Goal: Information Seeking & Learning: Learn about a topic

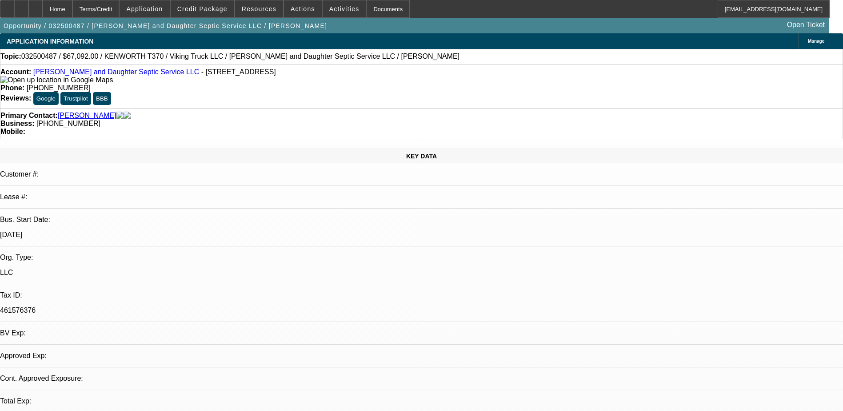
select select "0"
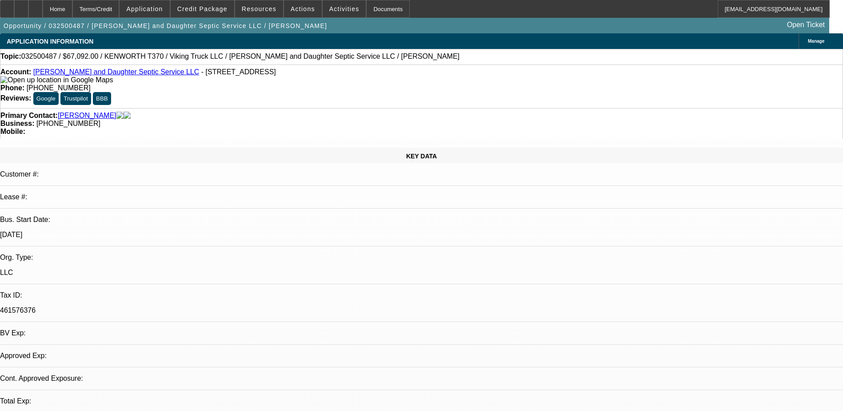
select select "0"
select select "1"
select select "2"
select select "6"
select select "1"
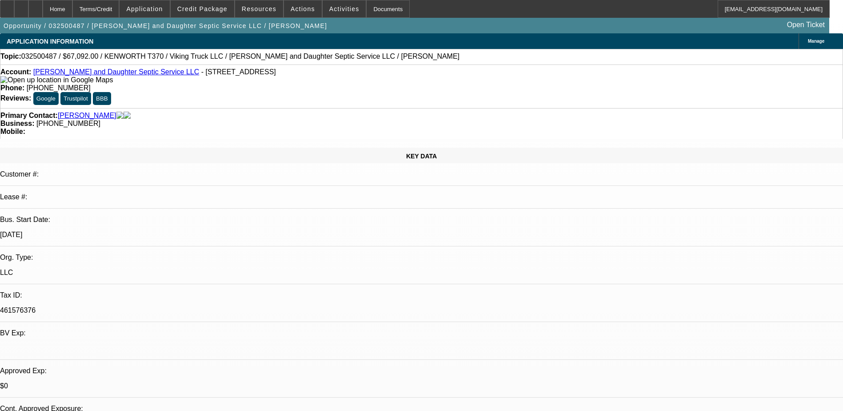
select select "2"
select select "6"
drag, startPoint x: 630, startPoint y: 120, endPoint x: 732, endPoint y: 128, distance: 102.5
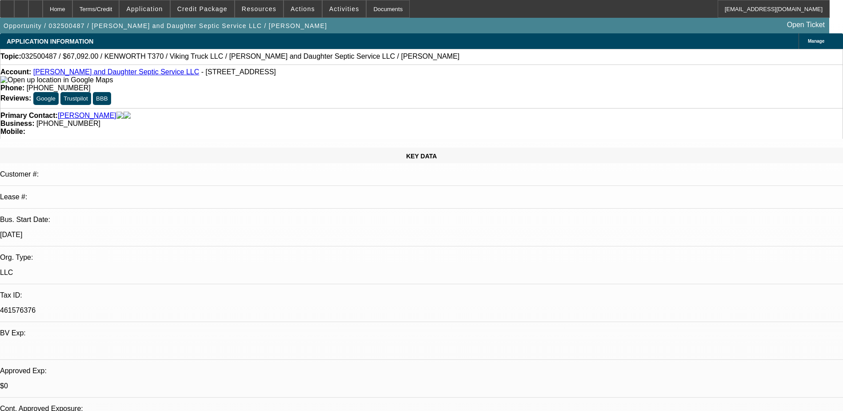
drag, startPoint x: 732, startPoint y: 128, endPoint x: 728, endPoint y: 134, distance: 6.8
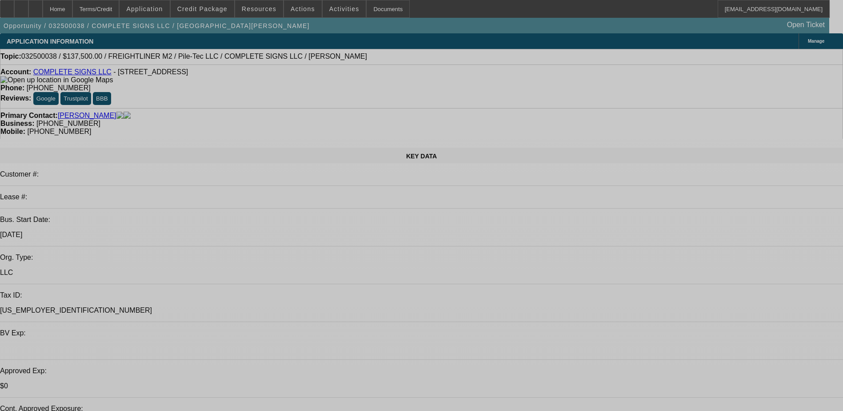
select select "0"
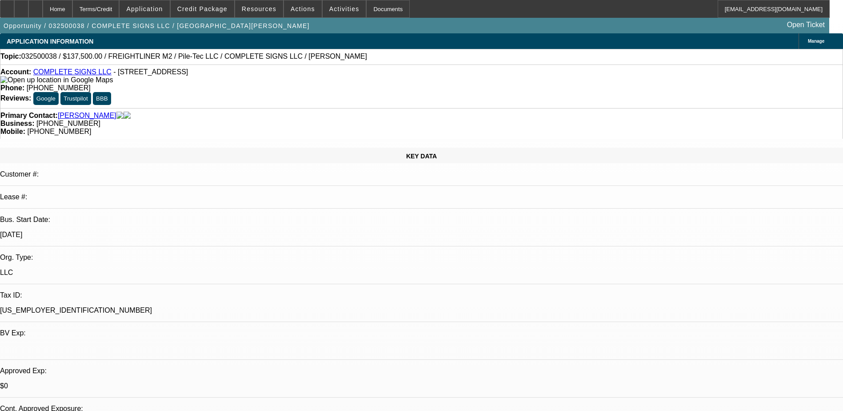
select select "0"
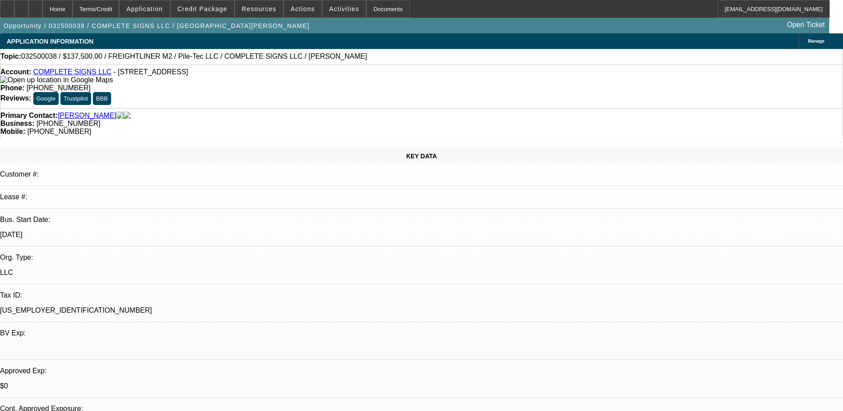
select select "0"
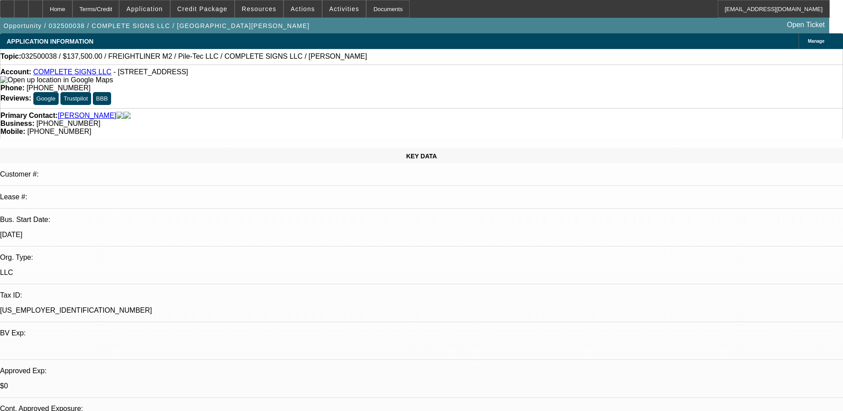
select select "0"
select select "1"
select select "6"
select select "1"
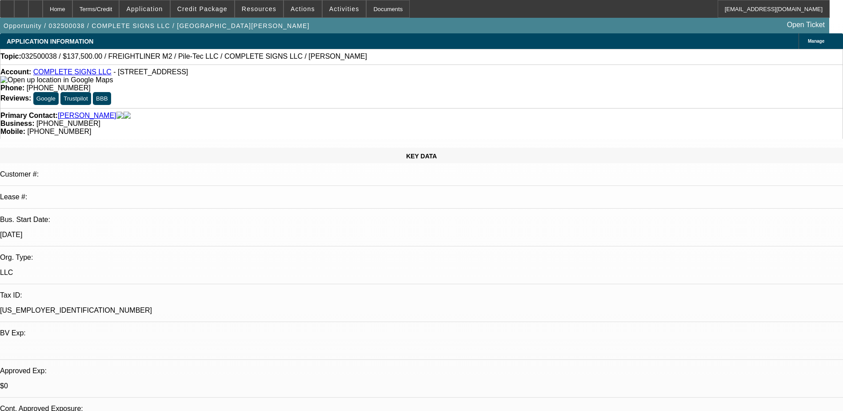
select select "1"
select select "6"
select select "1"
select select "6"
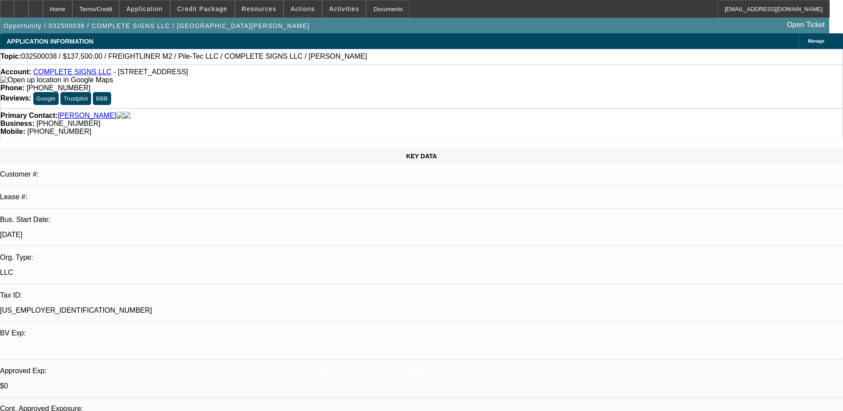
select select "1"
select select "6"
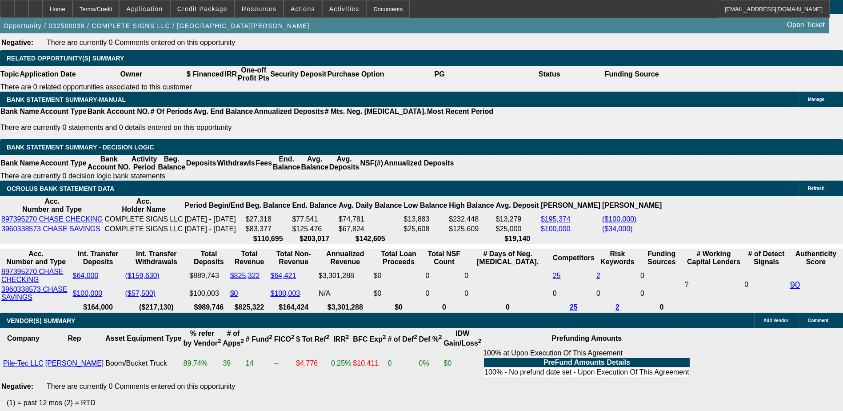
scroll to position [1511, 0]
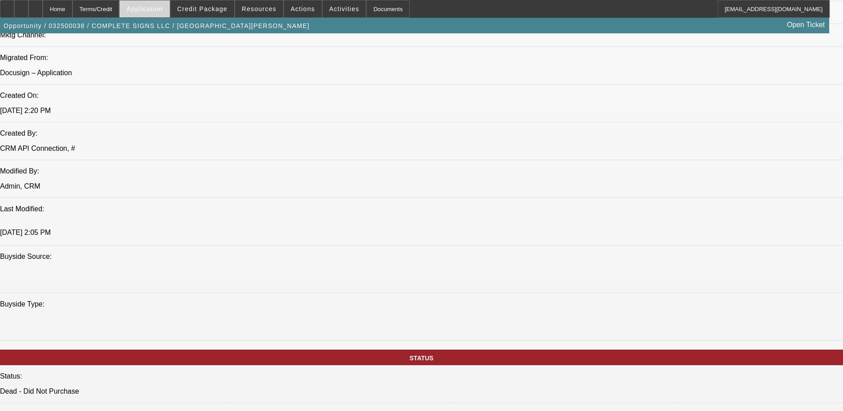
scroll to position [489, 0]
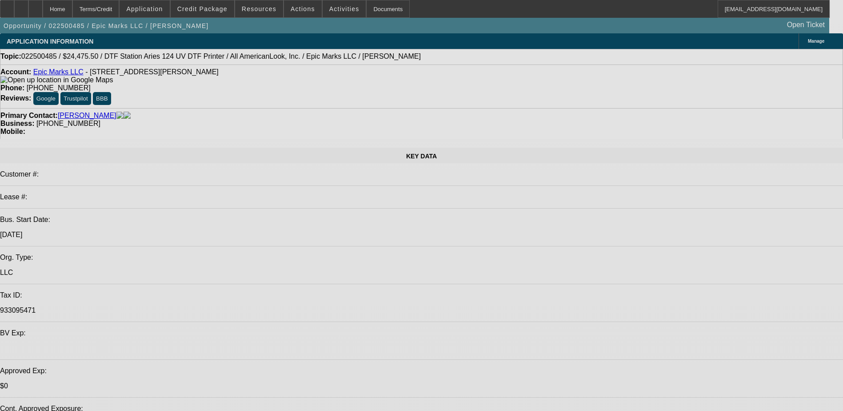
select select "0.1"
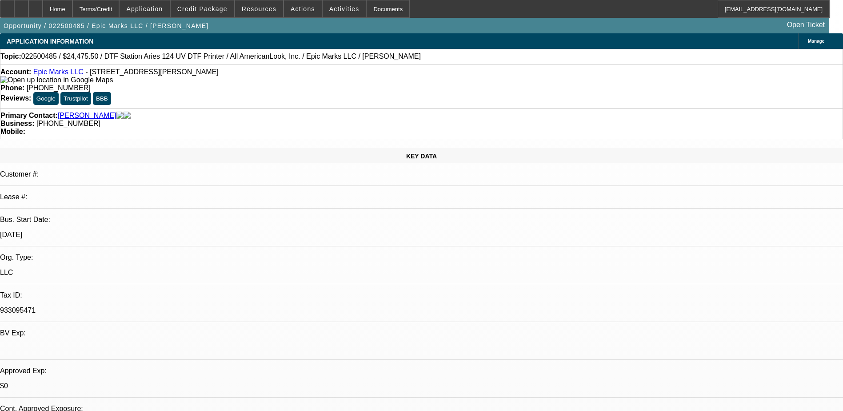
select select "2"
select select "0.1"
select select "4"
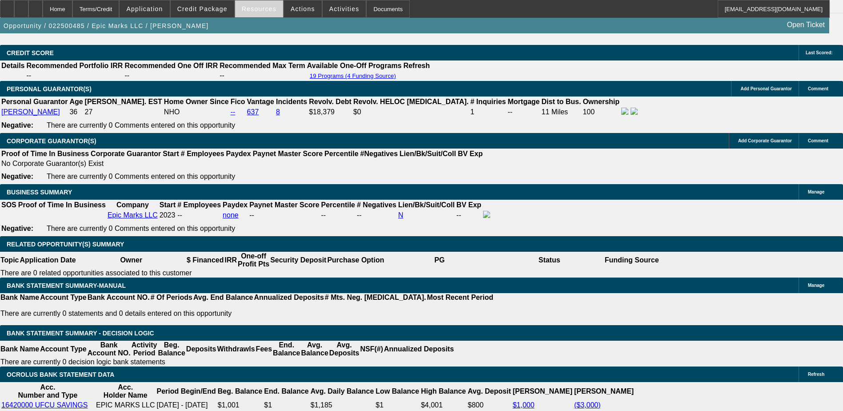
scroll to position [1111, 0]
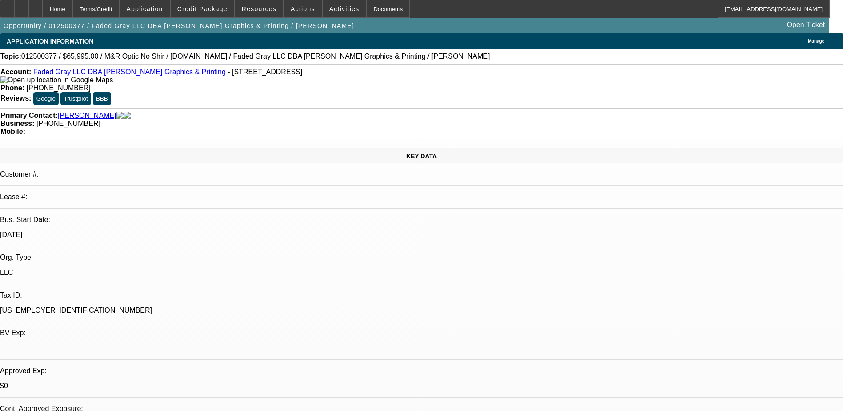
select select "0"
select select "0.1"
select select "0"
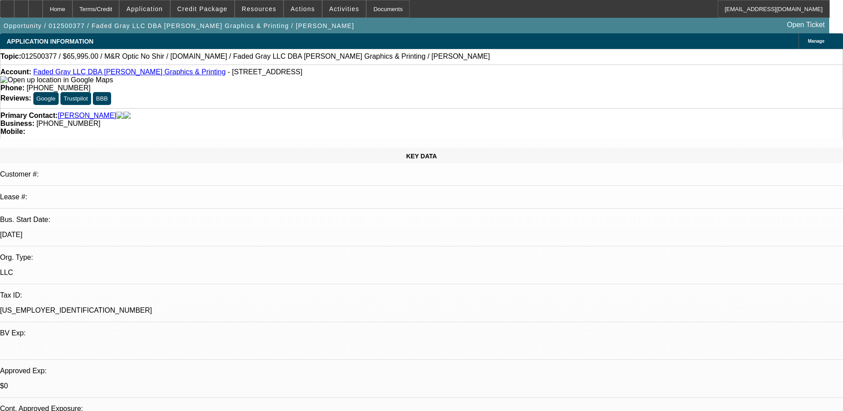
select select "0.1"
select select "0"
select select "0.1"
select select "0"
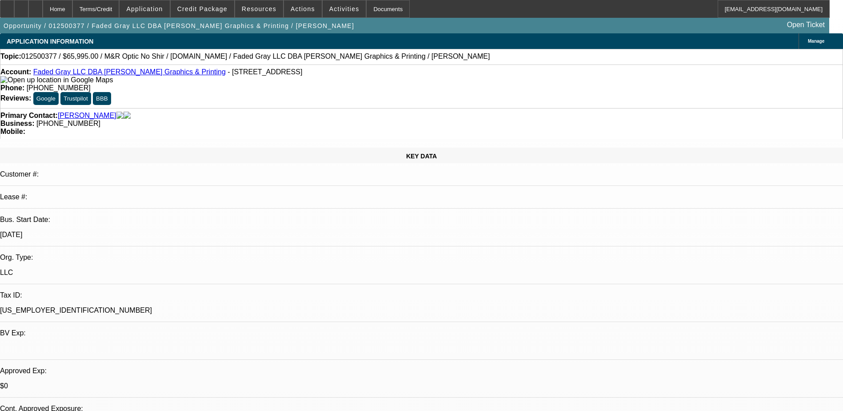
select select "0"
select select "0.1"
select select "1"
select select "3"
select select "4"
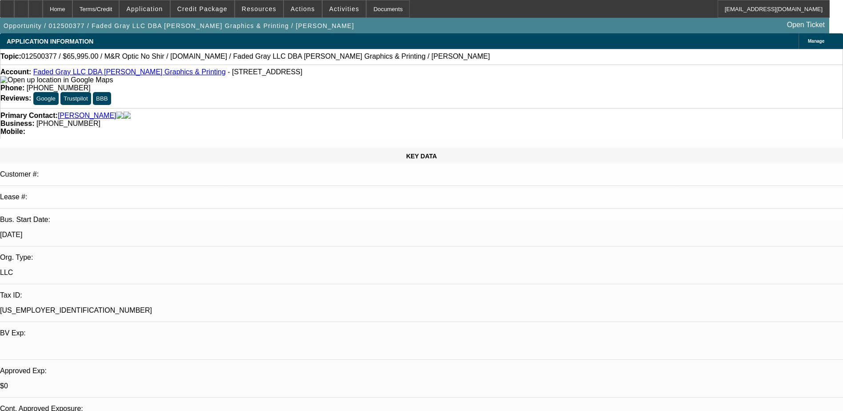
select select "1"
select select "3"
select select "4"
select select "1"
select select "3"
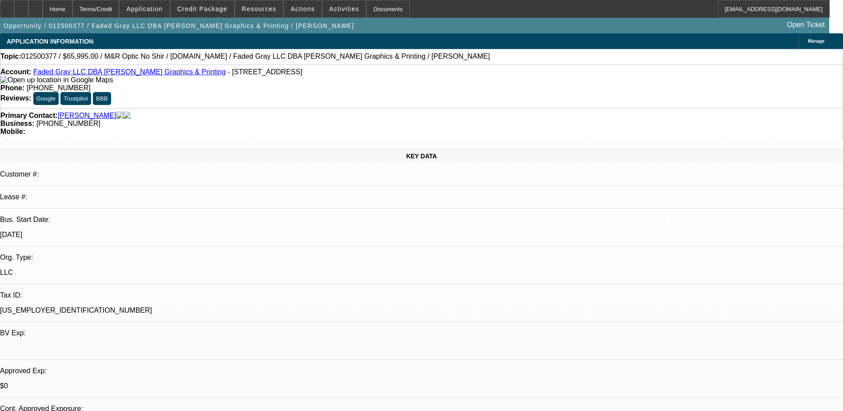
select select "4"
select select "1"
select select "3"
select select "4"
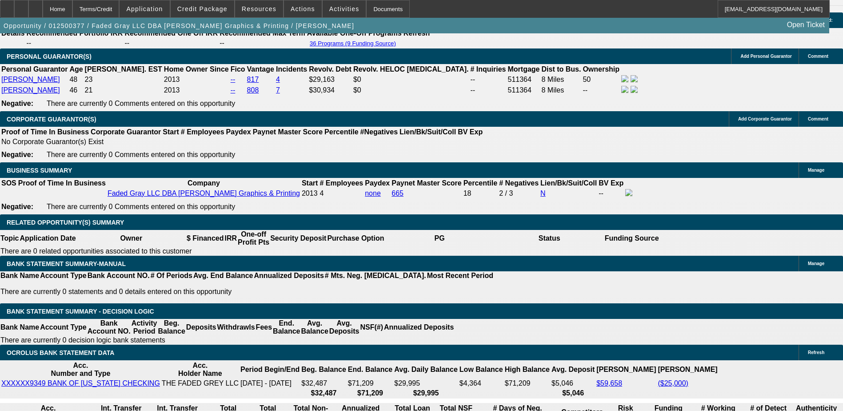
scroll to position [1155, 0]
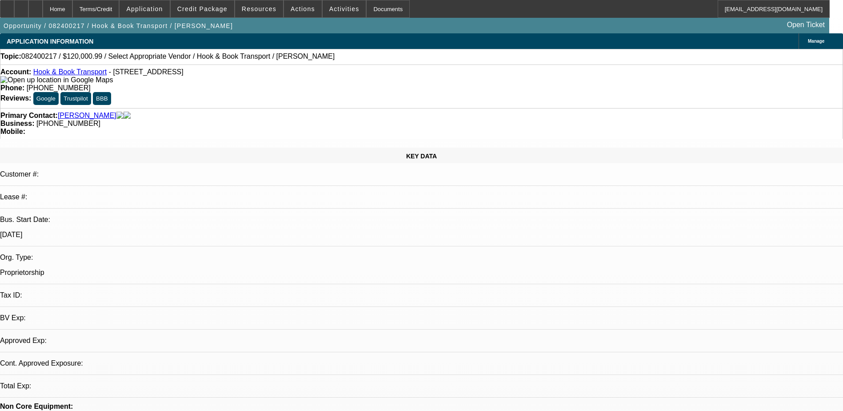
select select "0"
select select "2"
select select "0.1"
select select "1"
select select "2"
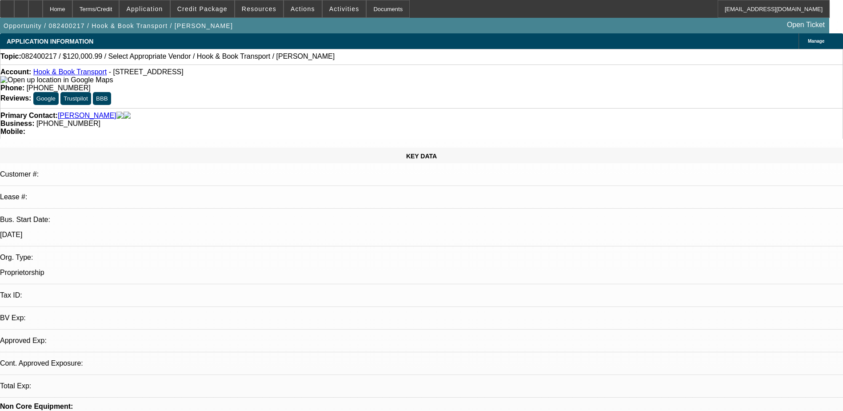
select select "4"
drag, startPoint x: 636, startPoint y: 270, endPoint x: 729, endPoint y: 273, distance: 93.4
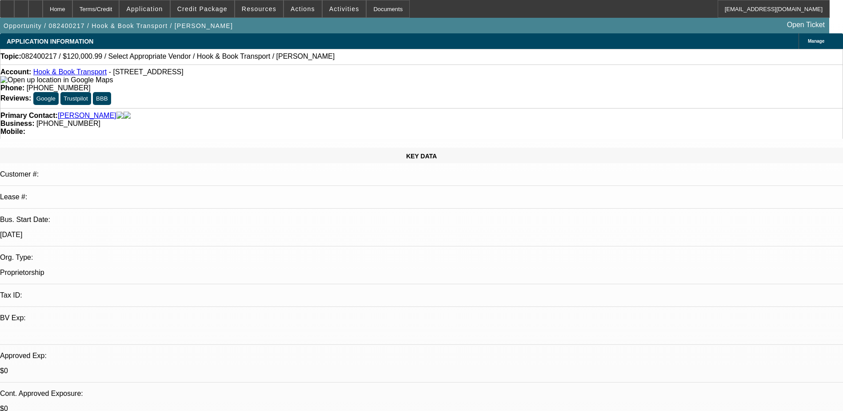
drag, startPoint x: 729, startPoint y: 273, endPoint x: 762, endPoint y: 282, distance: 34.6
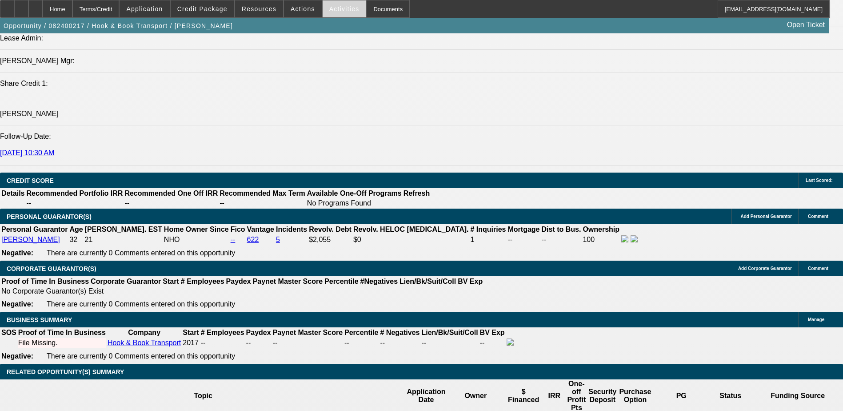
scroll to position [1333, 0]
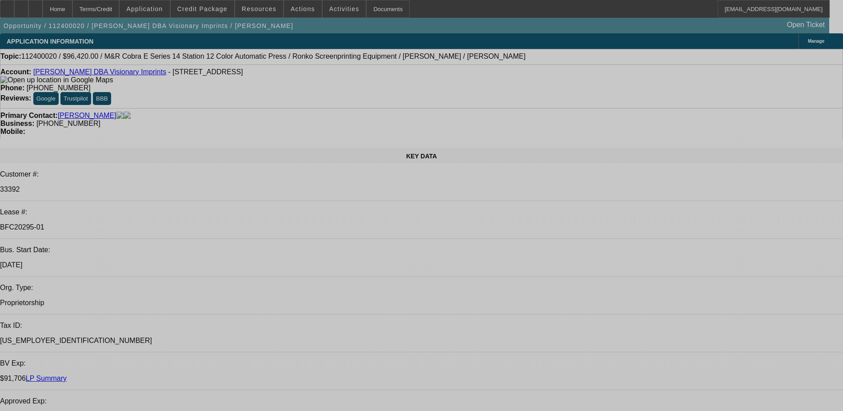
select select "0"
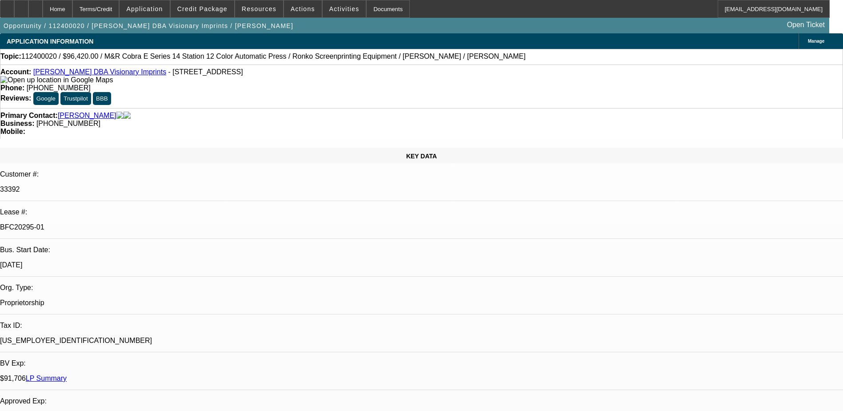
select select "2"
select select "0.1"
select select "0"
select select "2"
select select "0.1"
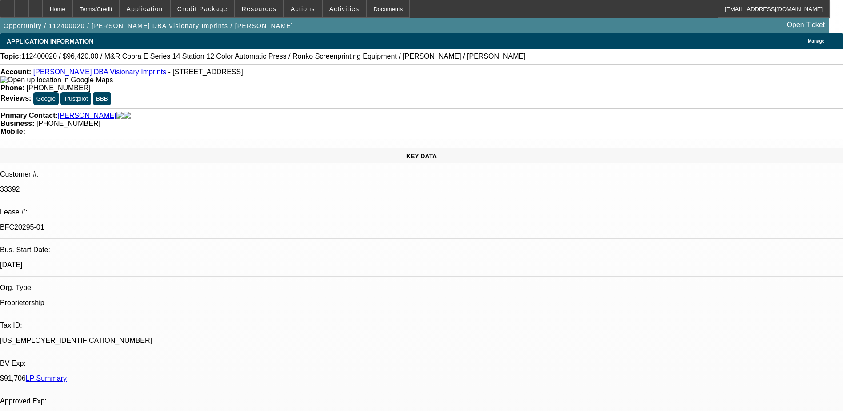
select select "0.15"
select select "2"
select select "0.1"
select select "0.15"
select select "2"
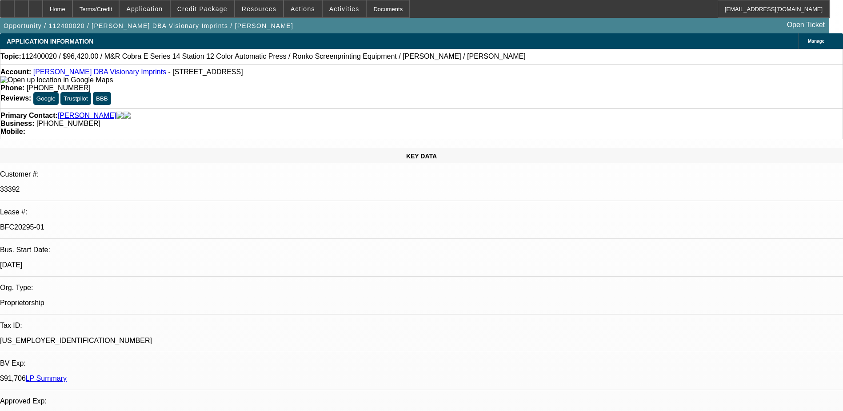
select select "0.1"
select select "1"
select select "2"
select select "4"
select select "1"
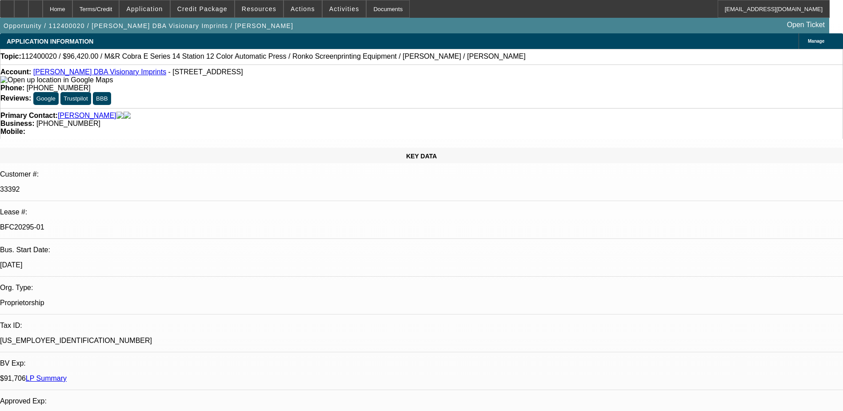
select select "2"
select select "4"
select select "1"
select select "2"
select select "4"
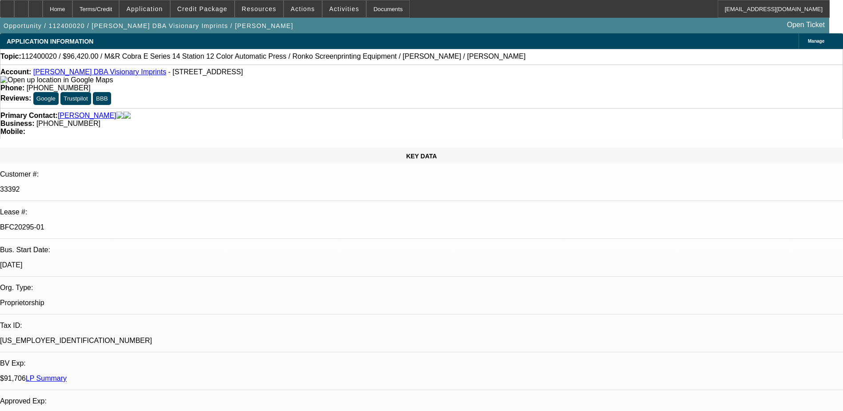
select select "1"
select select "2"
select select "4"
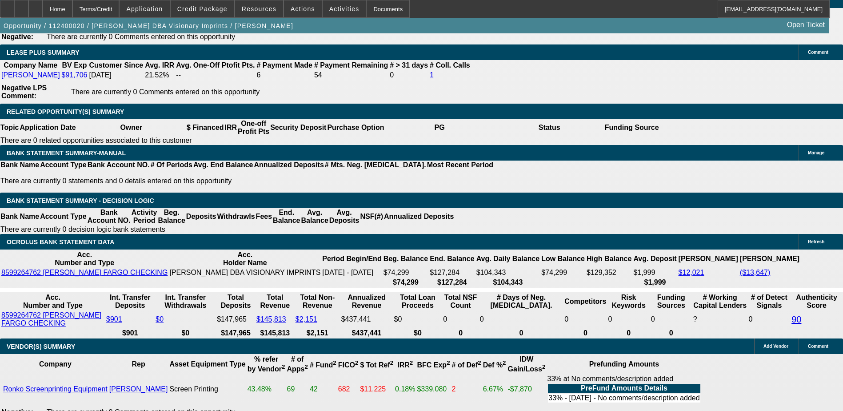
scroll to position [1511, 0]
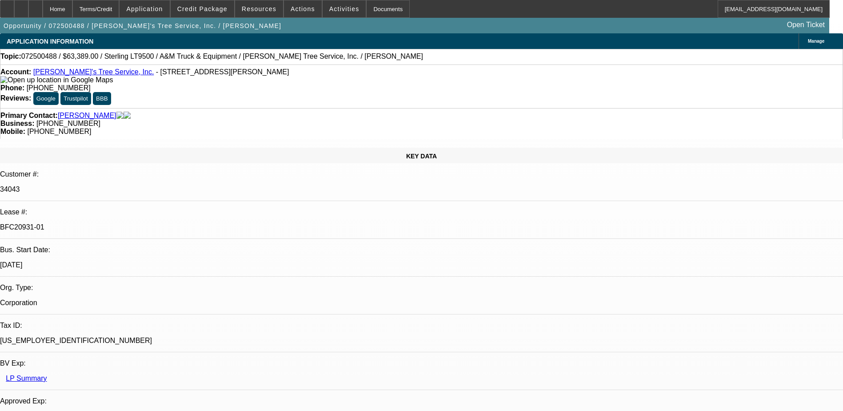
select select "0"
select select "2"
select select "0.1"
select select "0"
select select "2"
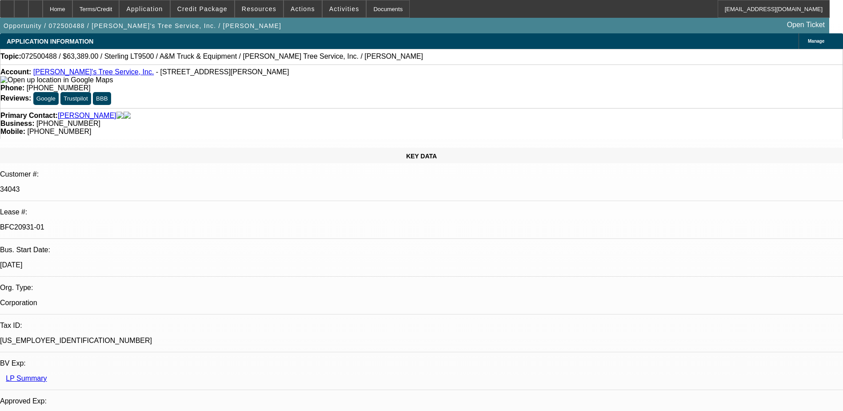
select select "0.1"
select select "0"
select select "2"
select select "0.1"
select select "0"
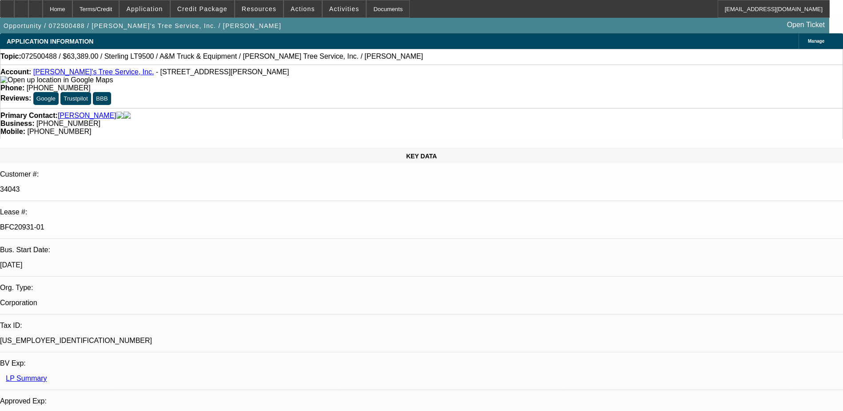
select select "2"
select select "0.1"
select select "1"
select select "2"
select select "4"
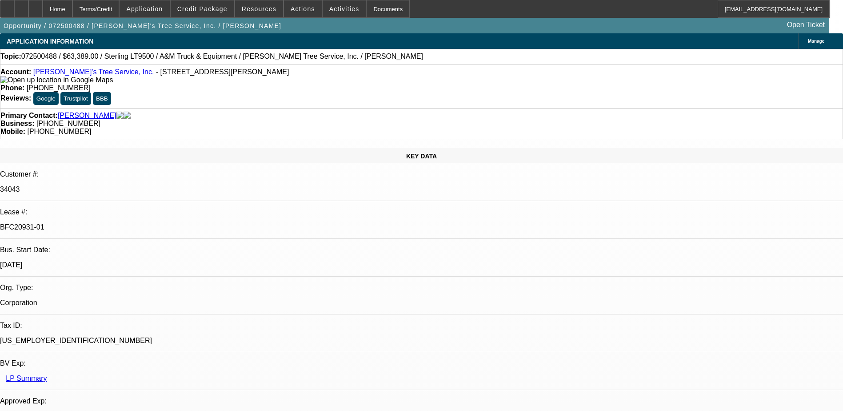
select select "1"
select select "2"
select select "4"
select select "1"
select select "2"
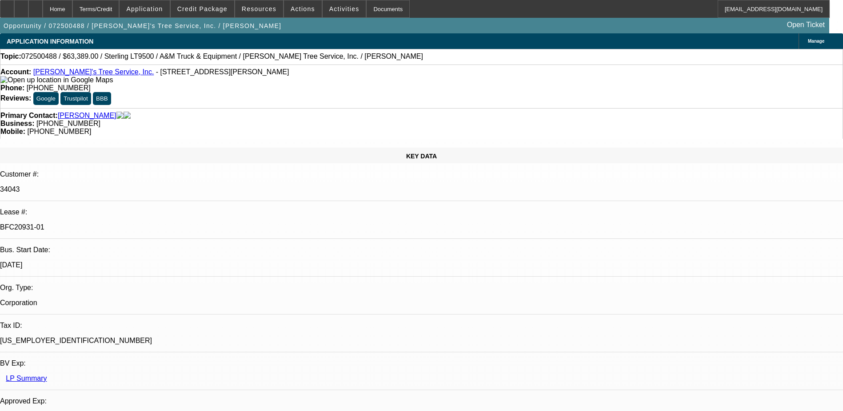
select select "4"
select select "1"
select select "2"
select select "4"
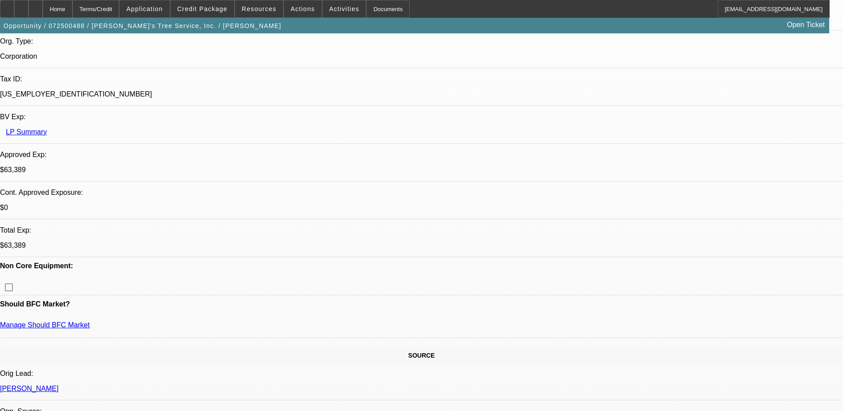
scroll to position [267, 0]
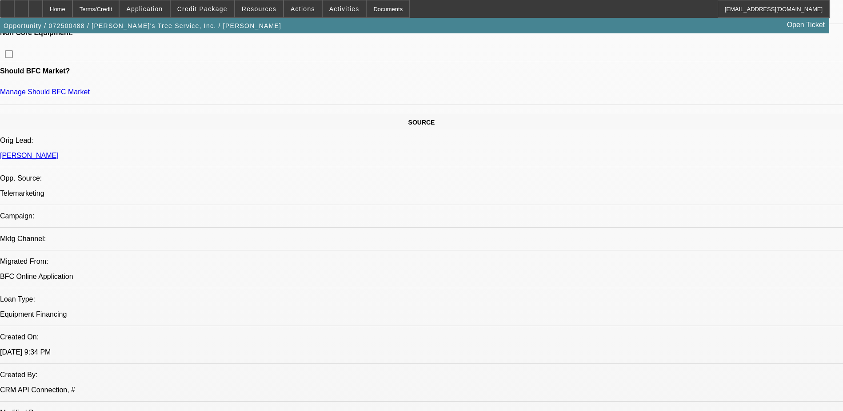
scroll to position [489, 0]
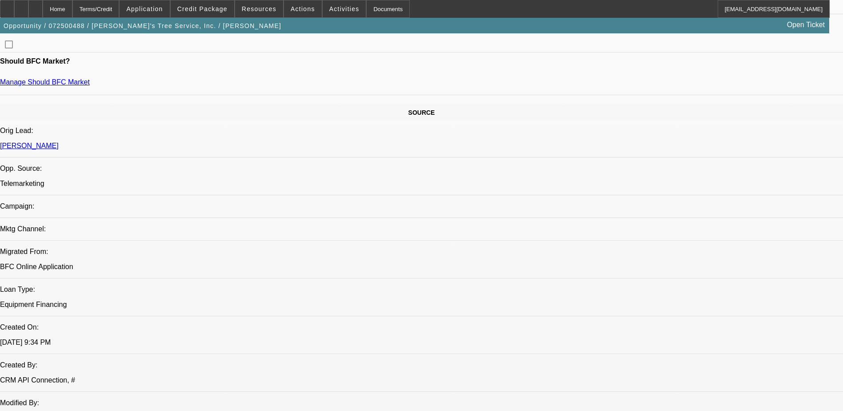
drag, startPoint x: 647, startPoint y: 308, endPoint x: 677, endPoint y: 309, distance: 30.2
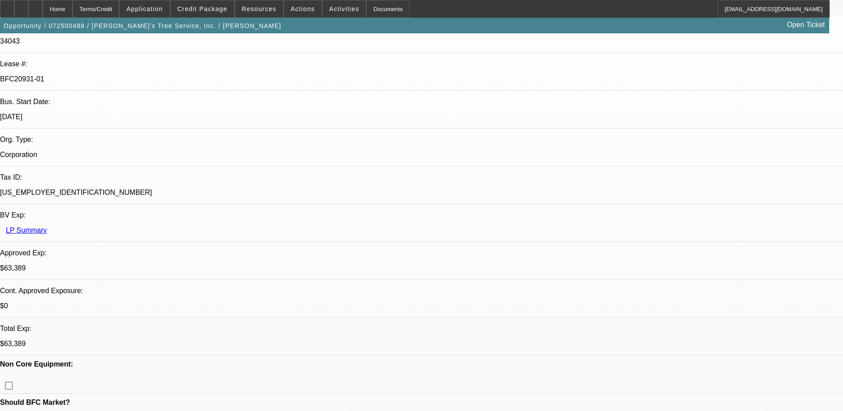
scroll to position [0, 0]
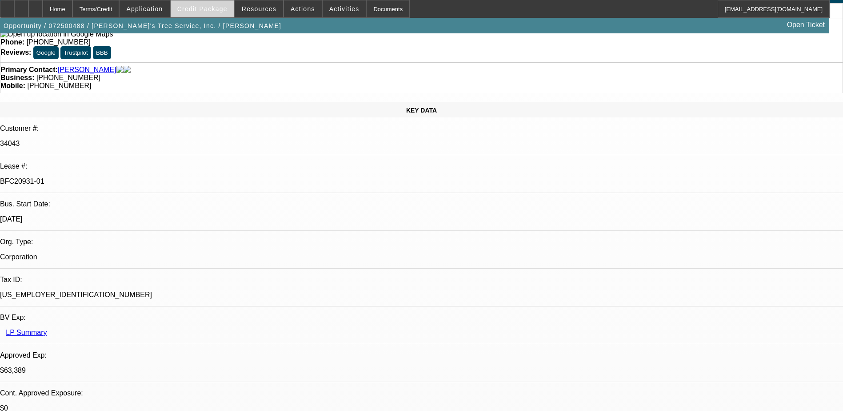
scroll to position [44, 0]
click at [211, 12] on span "Credit Package" at bounding box center [202, 8] width 50 height 7
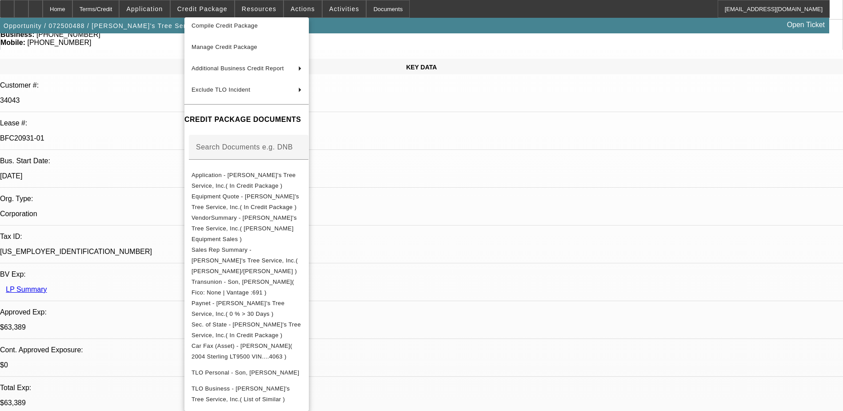
scroll to position [0, 0]
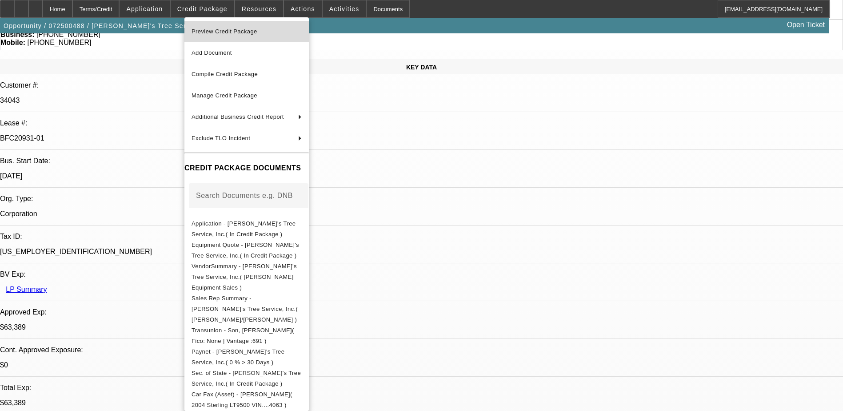
click at [274, 26] on button "Preview Credit Package" at bounding box center [246, 31] width 124 height 21
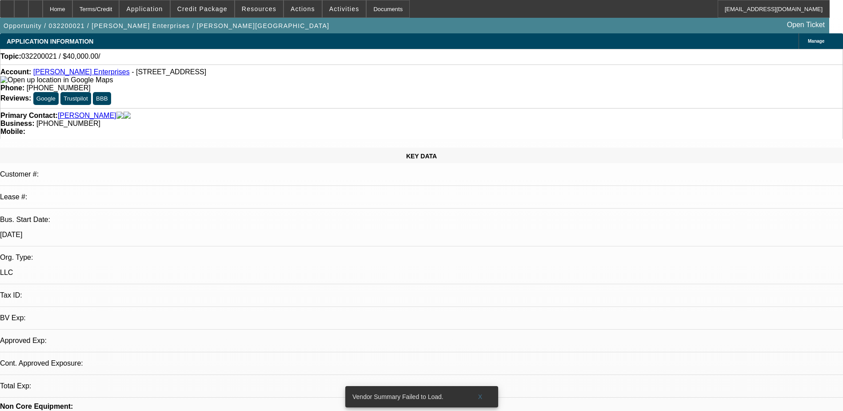
select select "0"
select select "2"
select select "0.1"
select select "1"
select select "2"
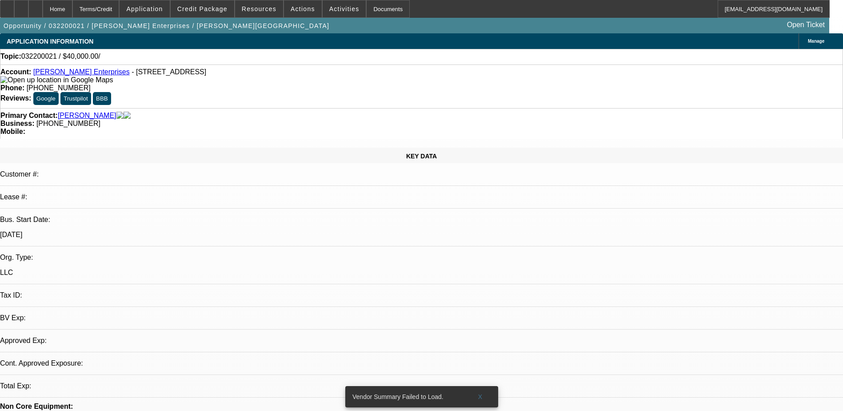
select select "4"
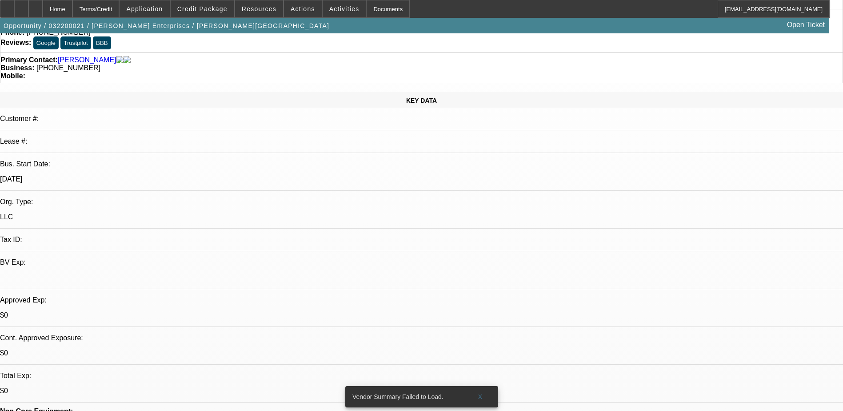
scroll to position [178, 0]
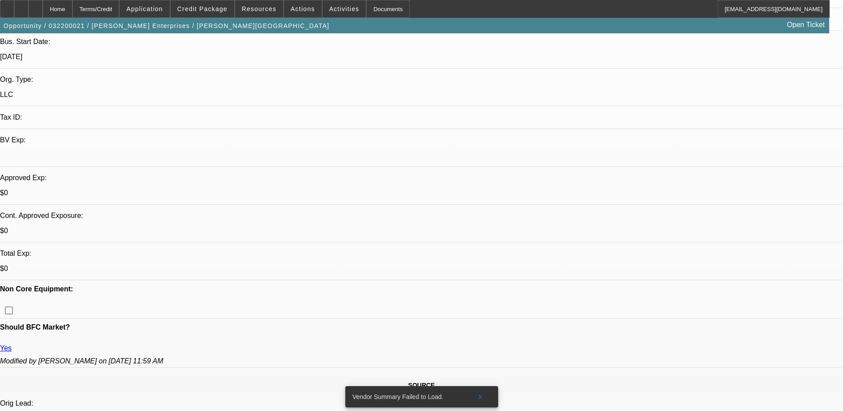
scroll to position [133, 0]
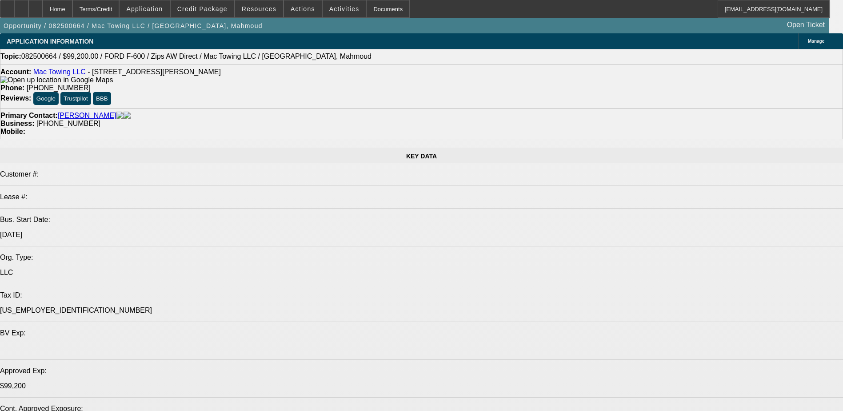
select select "0.2"
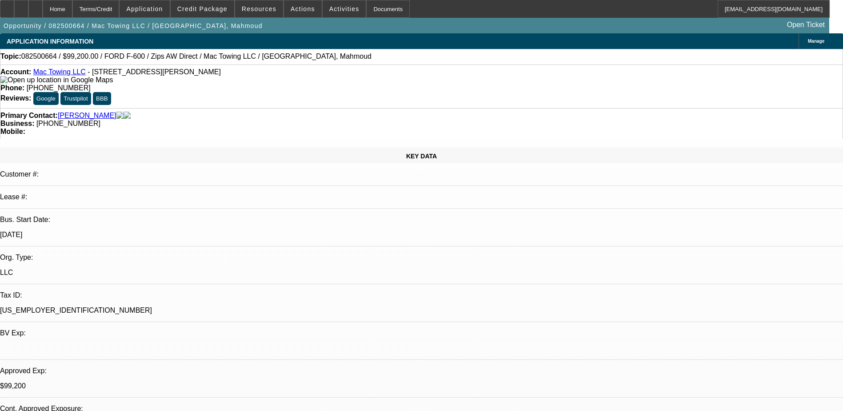
select select "2"
select select "0"
select select "0.2"
select select "2"
select select "0"
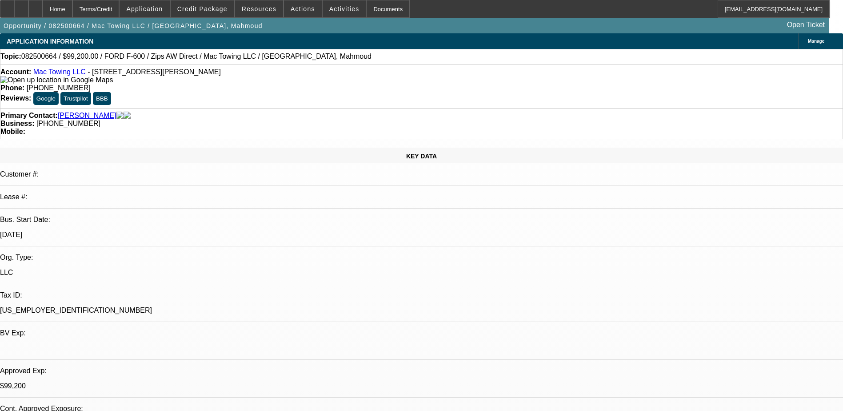
select select "0.2"
select select "2"
select select "0.1"
select select "0.2"
select select "2"
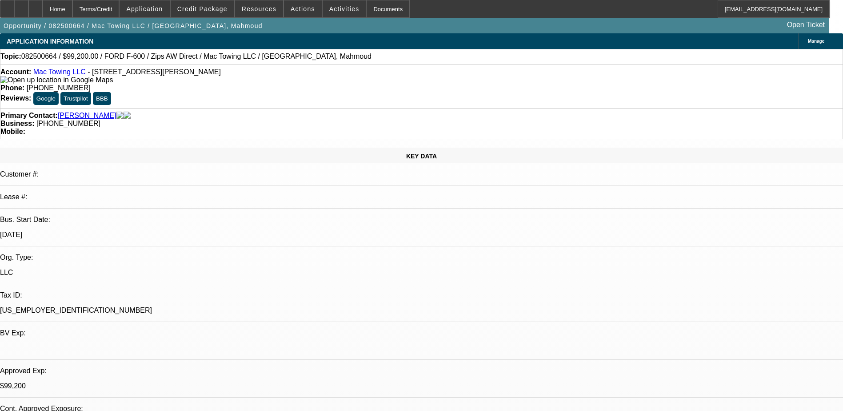
select select "0.1"
select select "1"
select select "2"
select select "6"
select select "1"
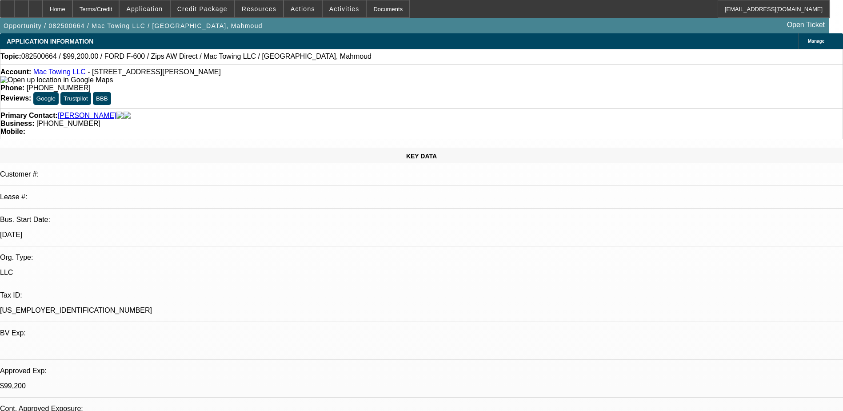
select select "2"
select select "6"
select select "1"
select select "2"
select select "4"
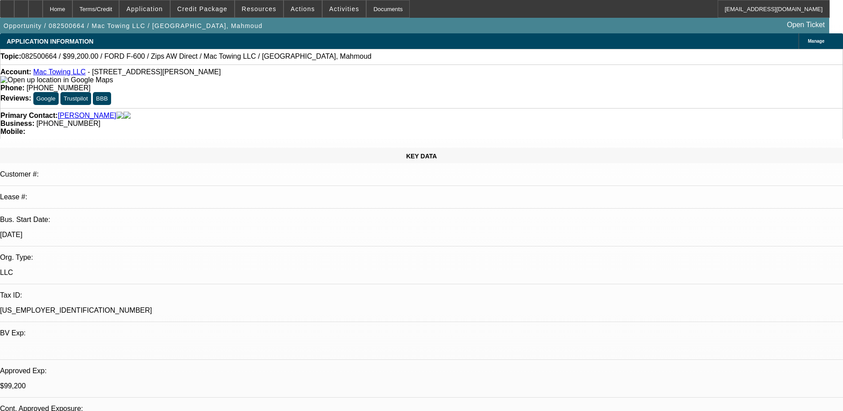
select select "1"
select select "2"
select select "4"
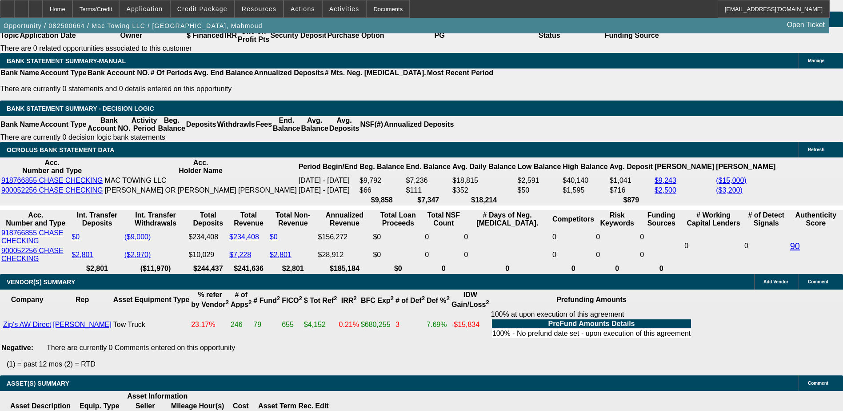
scroll to position [1761, 0]
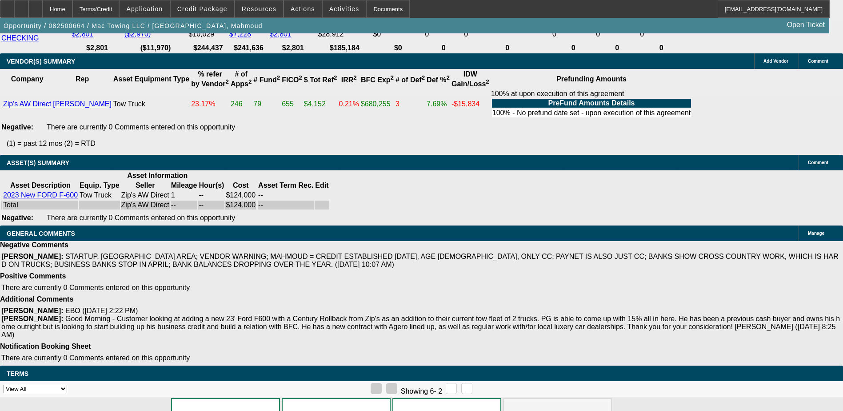
drag, startPoint x: 397, startPoint y: 309, endPoint x: 421, endPoint y: 309, distance: 24.0
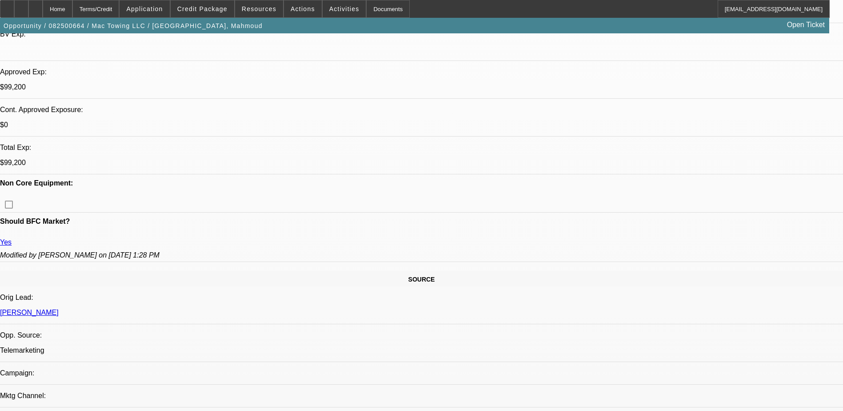
scroll to position [72, 0]
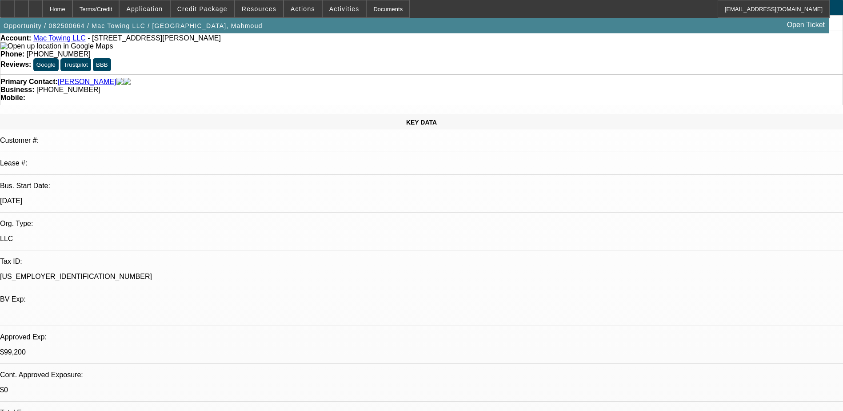
scroll to position [0, 0]
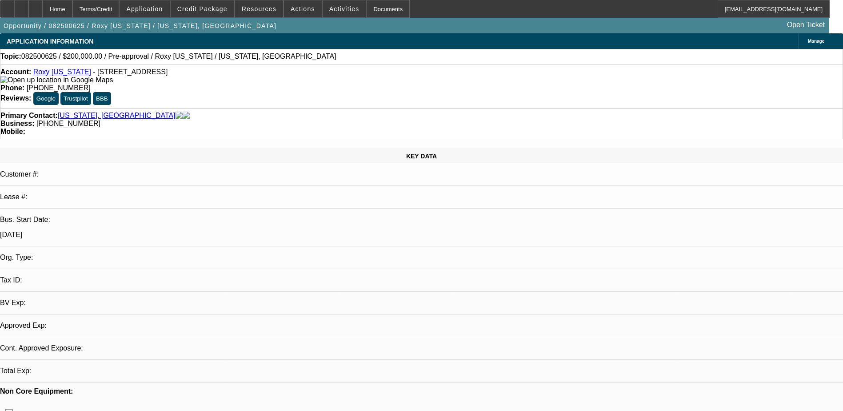
select select "0"
select select "2"
select select "0.1"
select select "4"
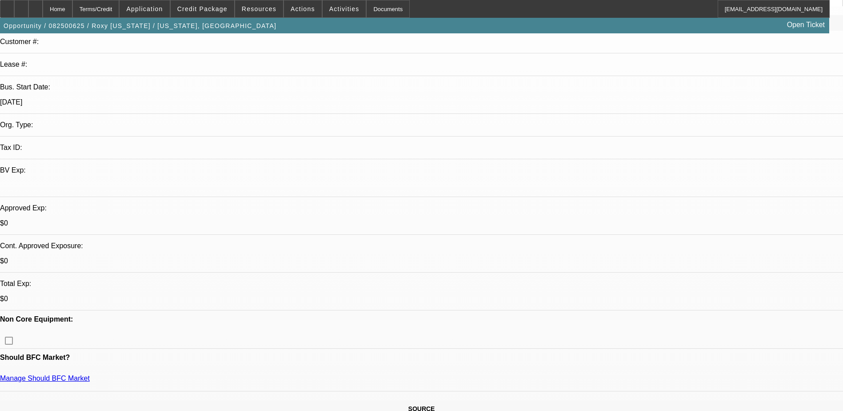
scroll to position [133, 0]
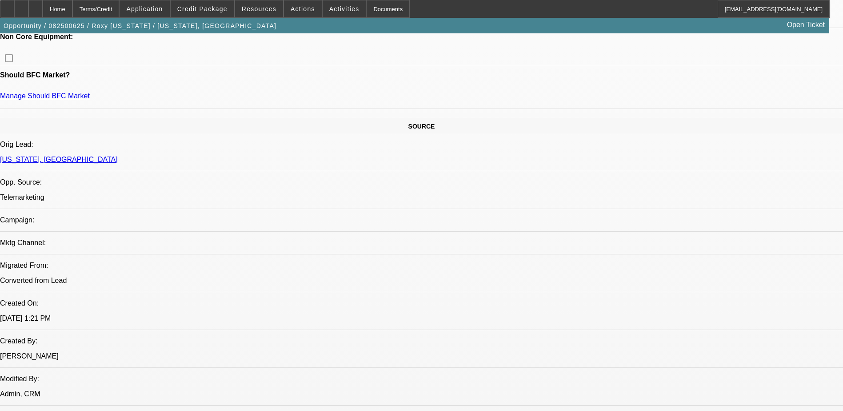
scroll to position [533, 0]
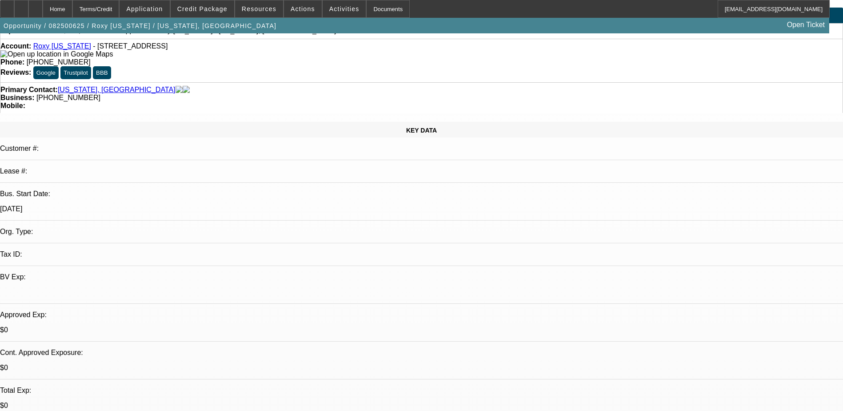
scroll to position [0, 0]
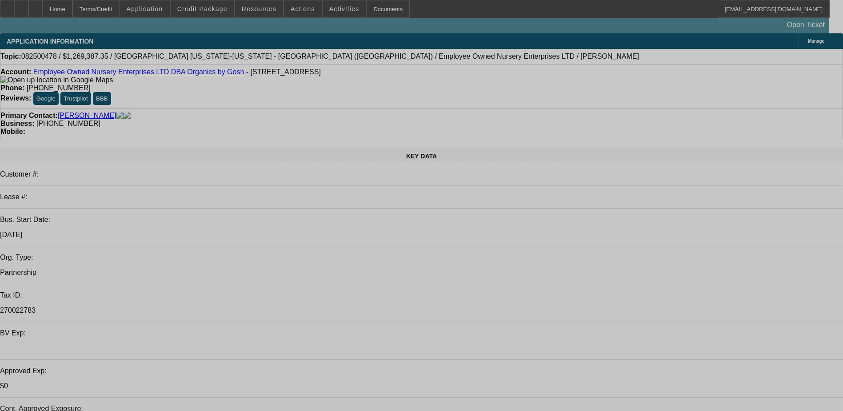
select select "0"
select select "2"
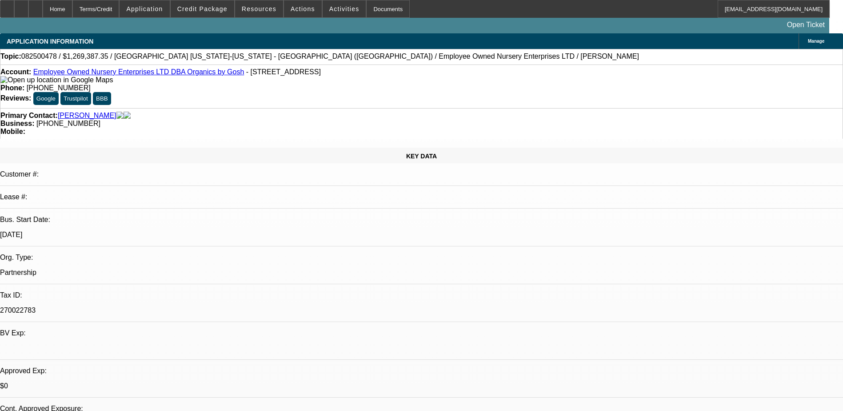
select select "0.1"
select select "1"
select select "2"
select select "4"
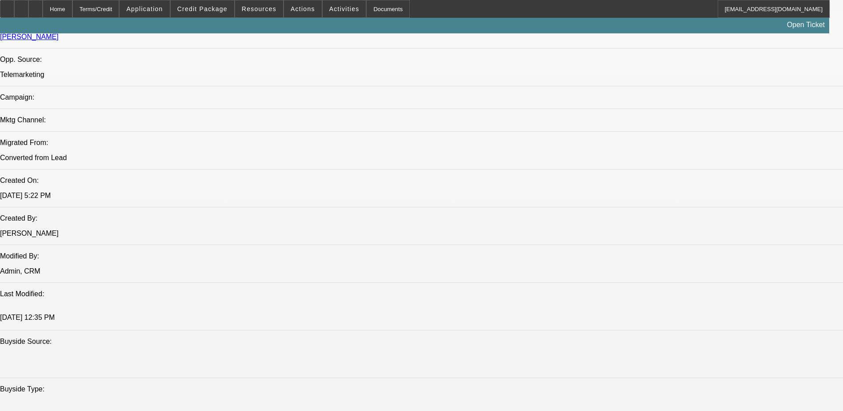
scroll to position [724, 0]
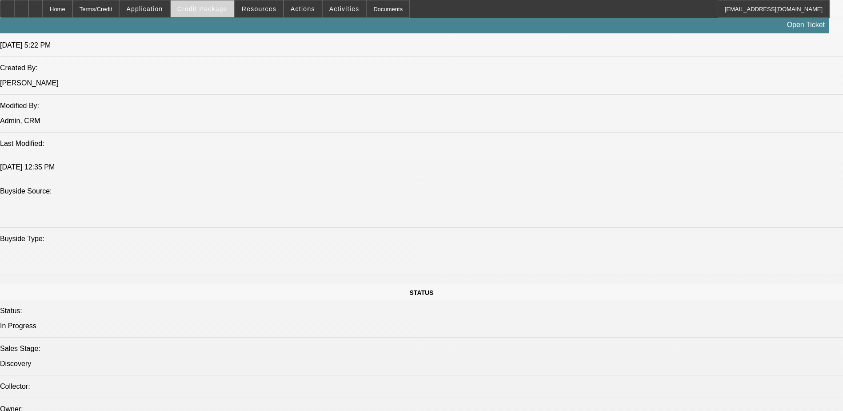
click at [225, 12] on span at bounding box center [203, 8] width 64 height 21
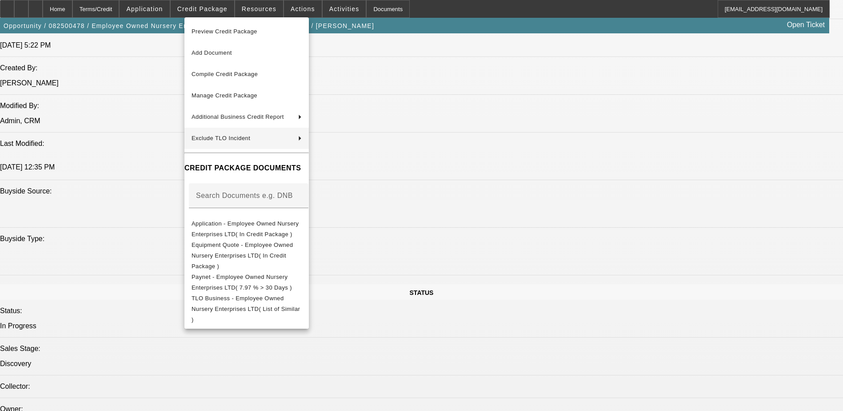
scroll to position [738, 0]
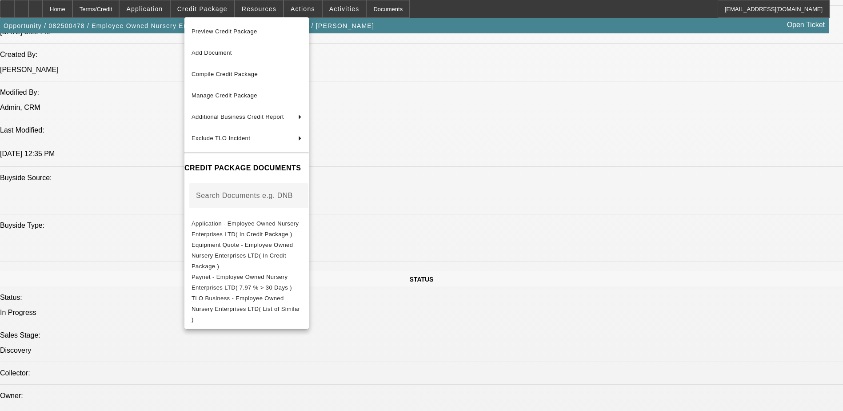
click at [458, 300] on div at bounding box center [421, 205] width 843 height 411
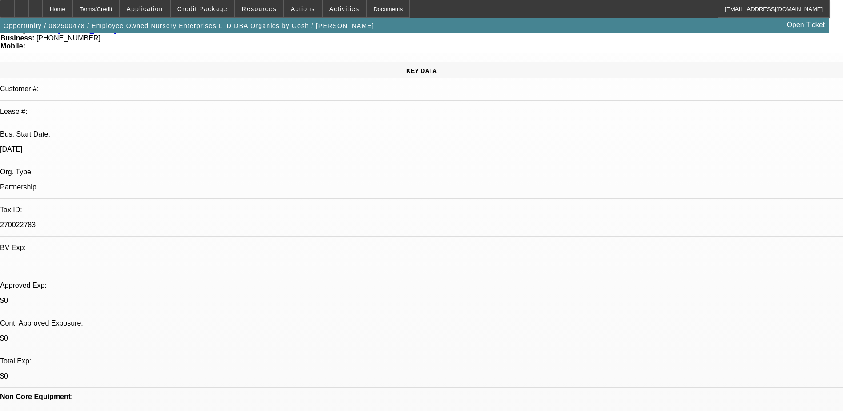
scroll to position [0, 0]
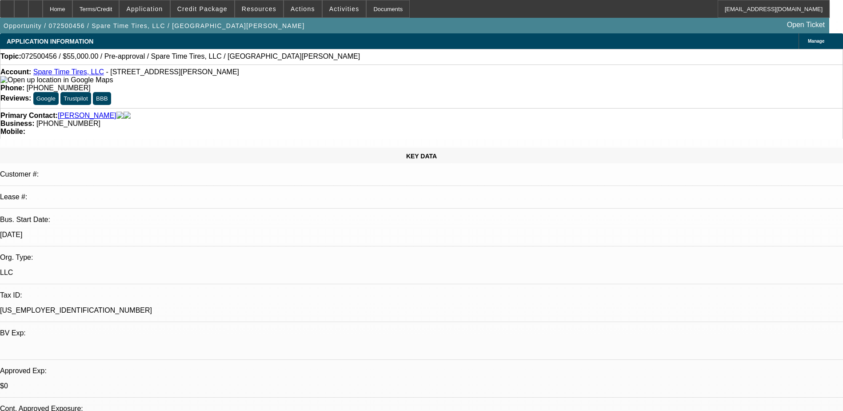
select select "0"
select select "2"
select select "0.1"
select select "1"
select select "2"
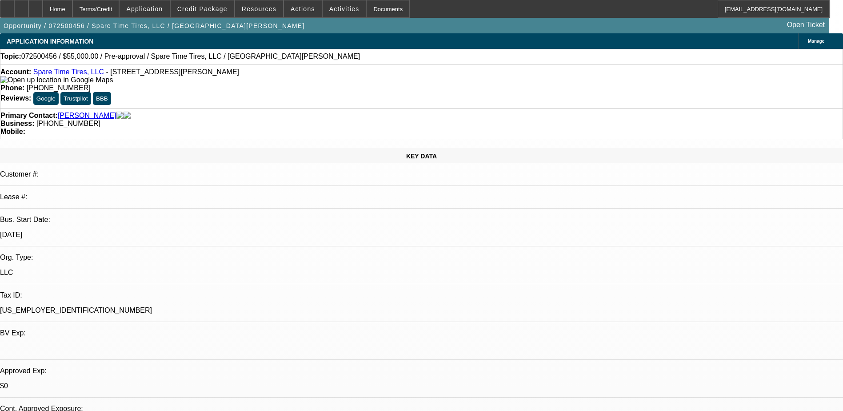
select select "4"
drag, startPoint x: 602, startPoint y: 309, endPoint x: 644, endPoint y: 305, distance: 42.0
drag, startPoint x: 644, startPoint y: 305, endPoint x: 638, endPoint y: 309, distance: 7.6
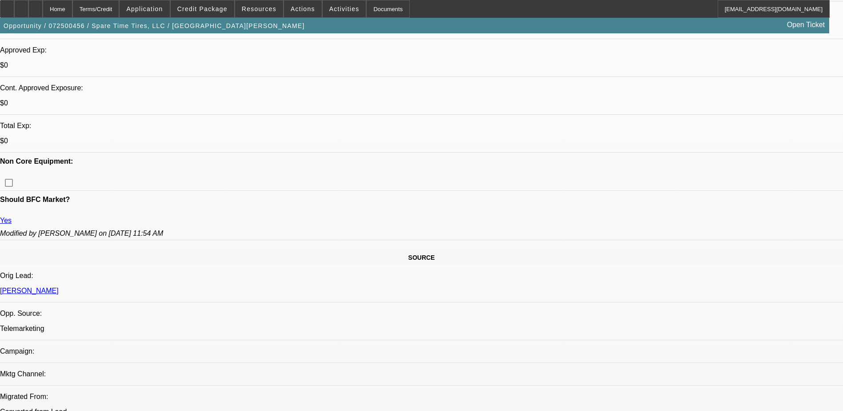
scroll to position [222, 0]
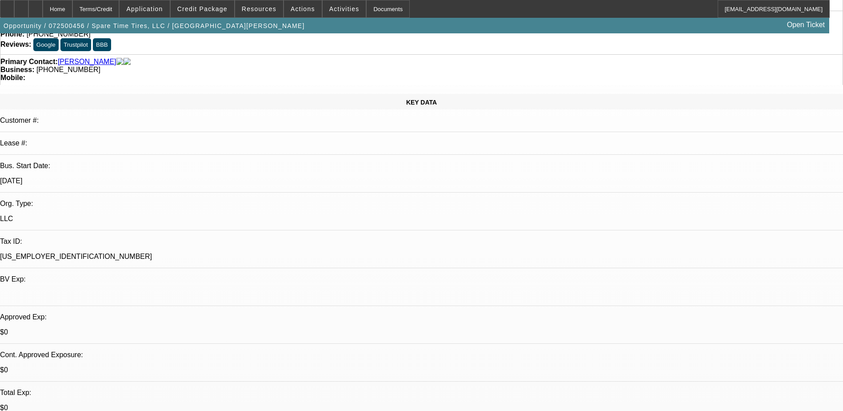
scroll to position [0, 0]
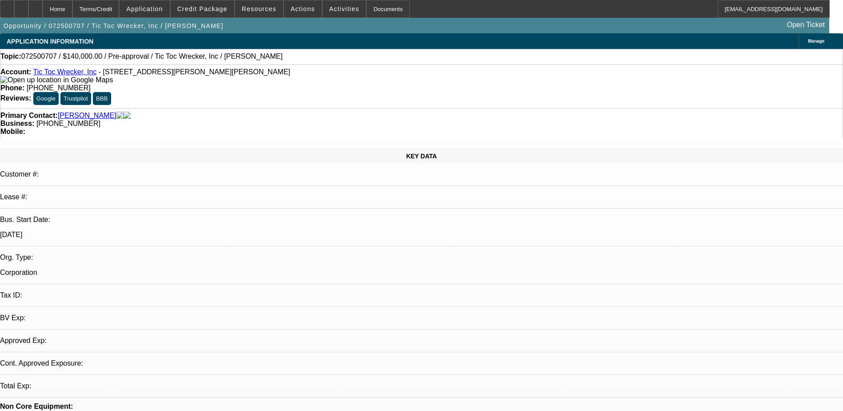
select select "0"
select select "0.1"
select select "0"
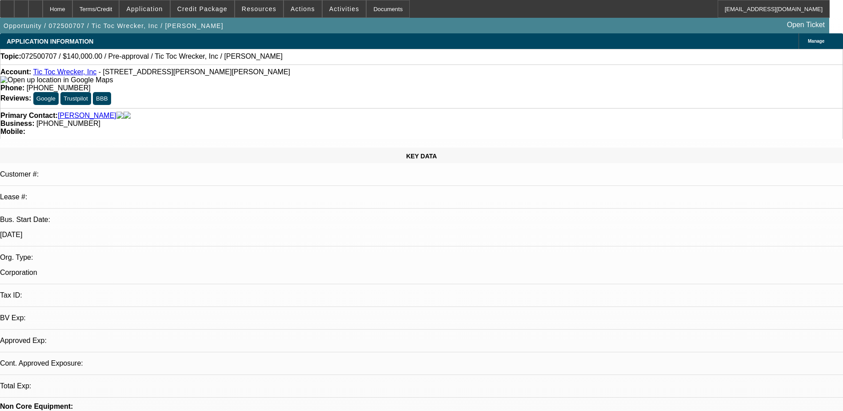
select select "0.1"
select select "0"
select select "2"
select select "0.1"
select select "1"
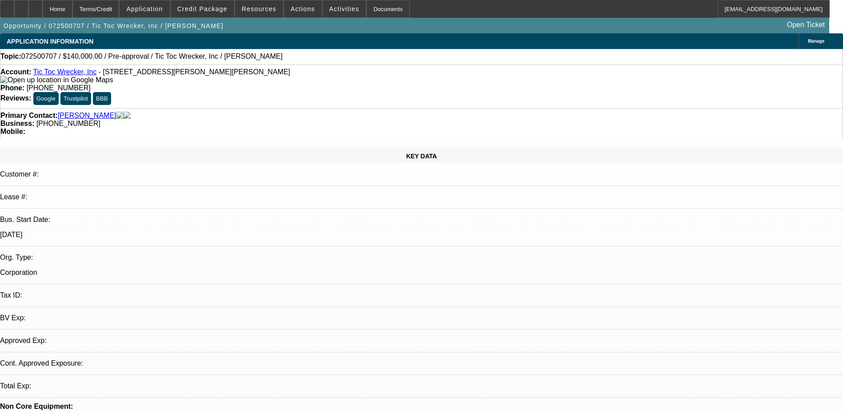
select select "1"
select select "4"
select select "1"
select select "4"
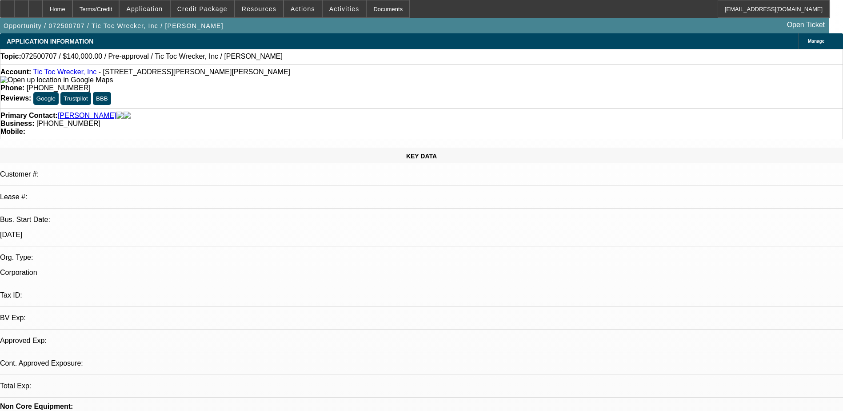
select select "1"
select select "2"
select select "4"
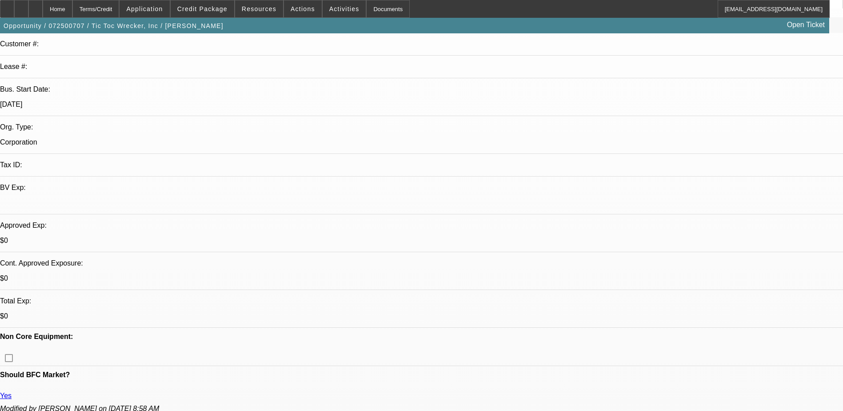
scroll to position [133, 0]
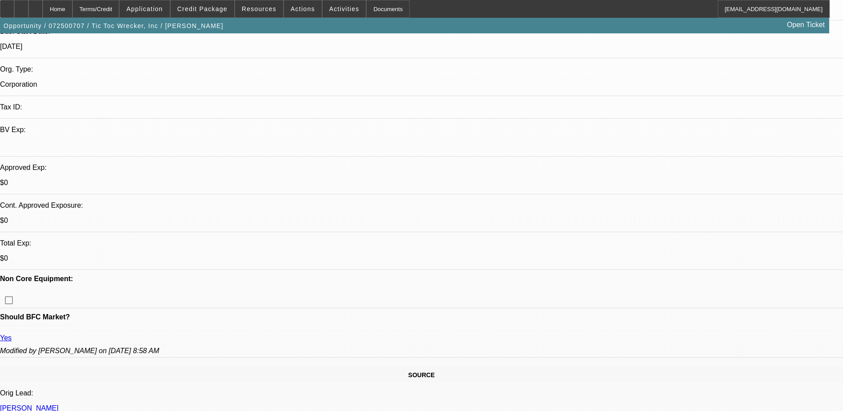
scroll to position [355, 0]
